Goal: Check status: Check status

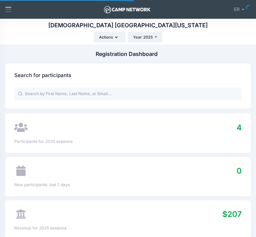
select select
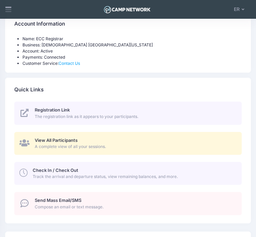
scroll to position [236, 0]
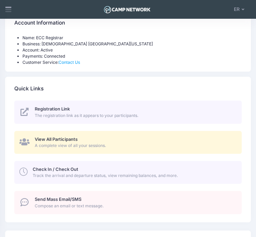
click at [41, 144] on span "A complete view of all your sessions." at bounding box center [135, 145] width 200 height 6
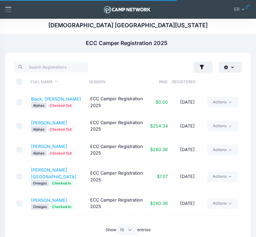
select select "10"
click at [50, 147] on link "[PERSON_NAME]" at bounding box center [49, 146] width 36 height 5
click at [56, 123] on link "Brooks, Abraham" at bounding box center [49, 122] width 36 height 5
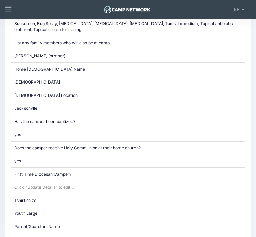
scroll to position [926, 0]
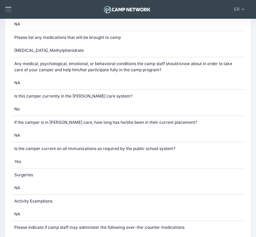
scroll to position [695, 0]
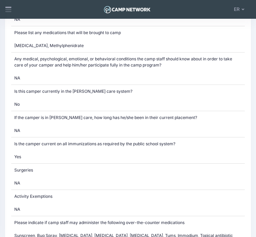
drag, startPoint x: 259, startPoint y: 19, endPoint x: 261, endPoint y: 98, distance: 79.7
